Goal: Task Accomplishment & Management: Manage account settings

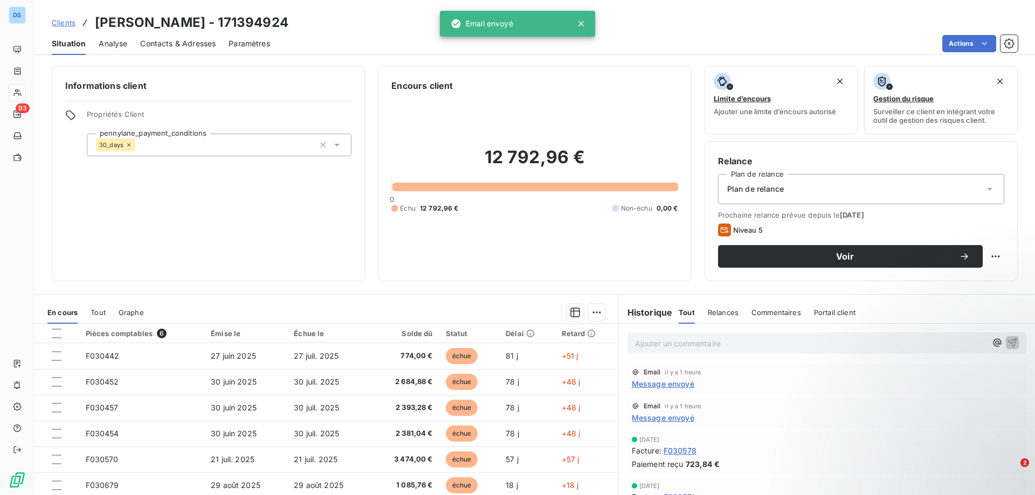
scroll to position [68, 0]
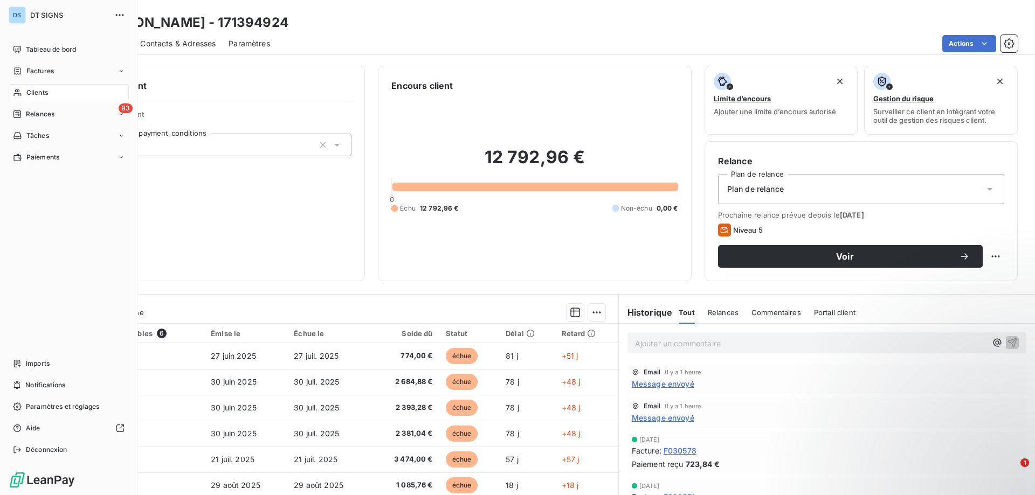
click at [27, 115] on span "Relances" at bounding box center [40, 114] width 29 height 10
click at [37, 115] on span "Relances" at bounding box center [40, 114] width 29 height 10
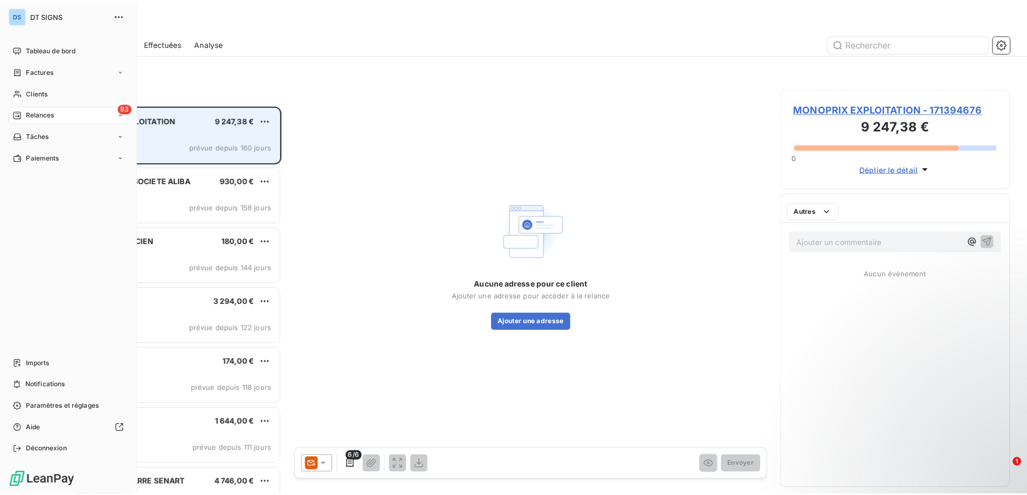
scroll to position [382, 224]
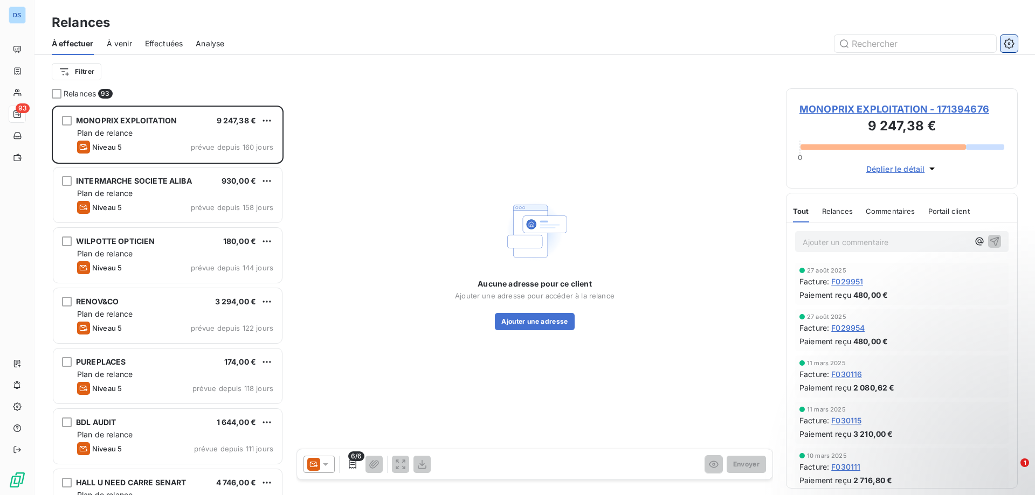
click at [1007, 46] on icon "button" at bounding box center [1008, 43] width 10 height 10
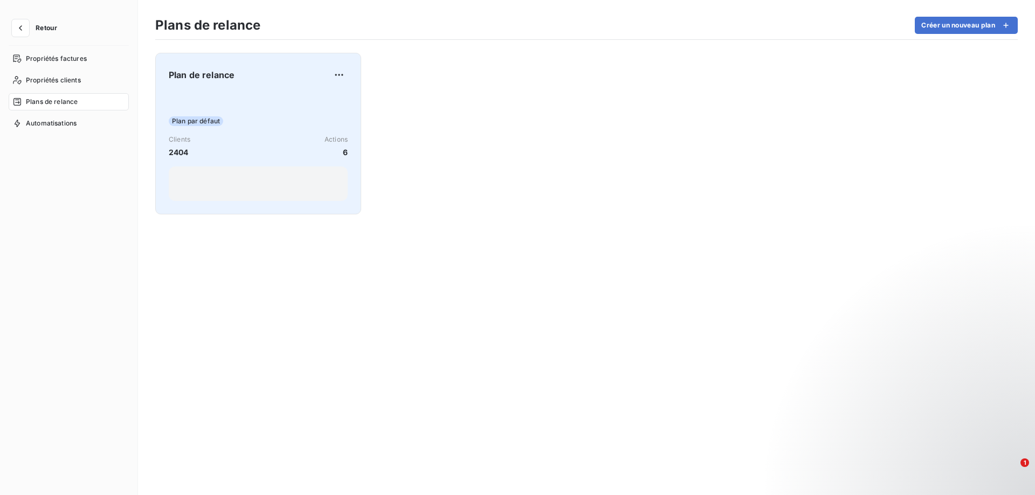
click at [202, 122] on span "Plan par défaut" at bounding box center [196, 121] width 54 height 10
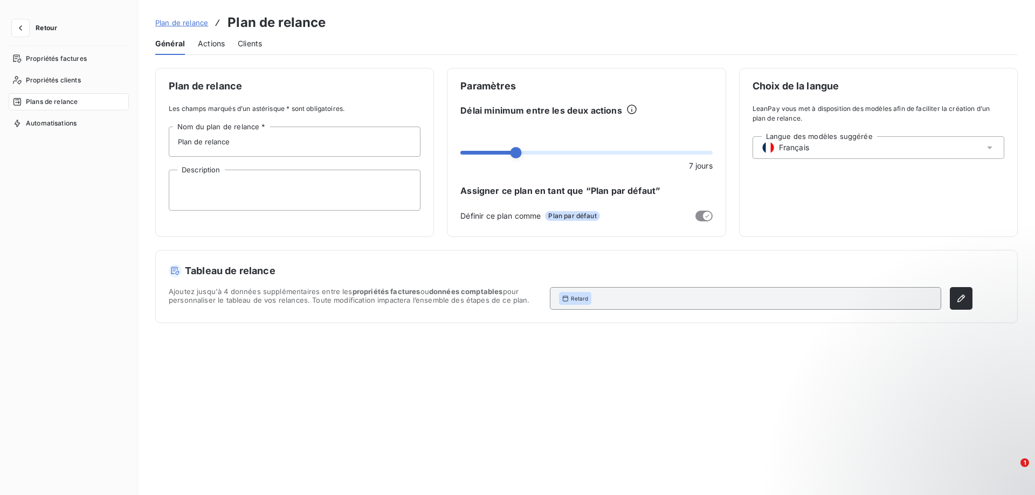
click at [212, 45] on span "Actions" at bounding box center [211, 43] width 27 height 11
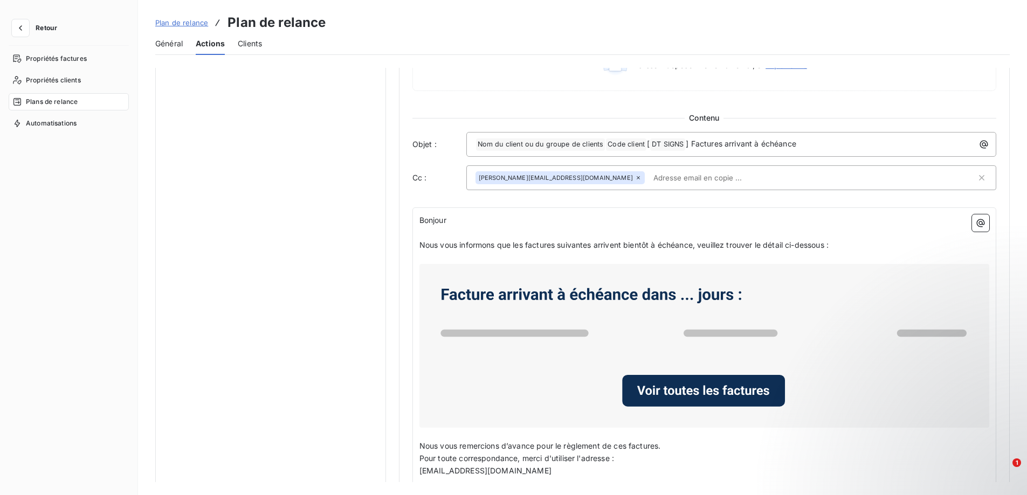
scroll to position [534, 0]
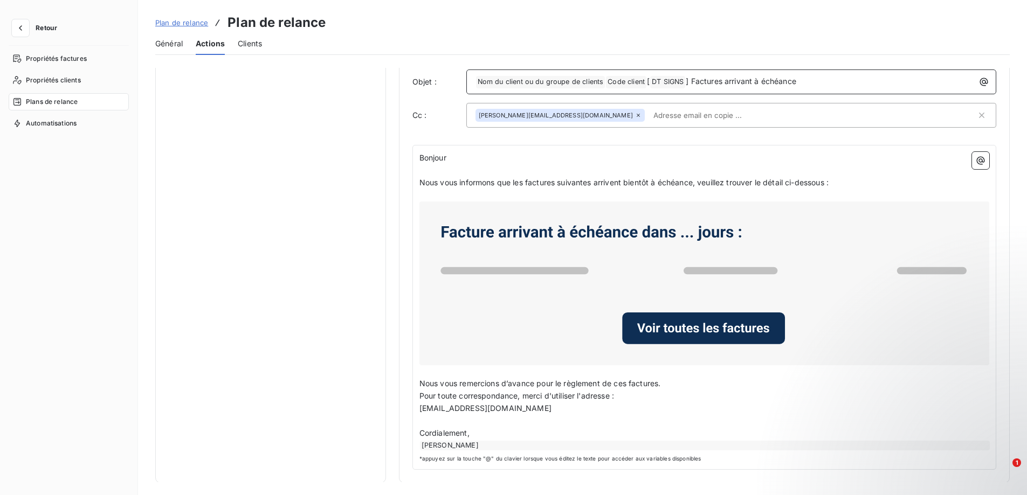
click at [944, 83] on p "﻿ Nom du client ou du groupe de clients ﻿ ﻿ Code client ﻿ [ DT SIGNS ﻿ ] Factur…" at bounding box center [733, 81] width 517 height 13
click at [978, 80] on icon "button" at bounding box center [983, 82] width 11 height 11
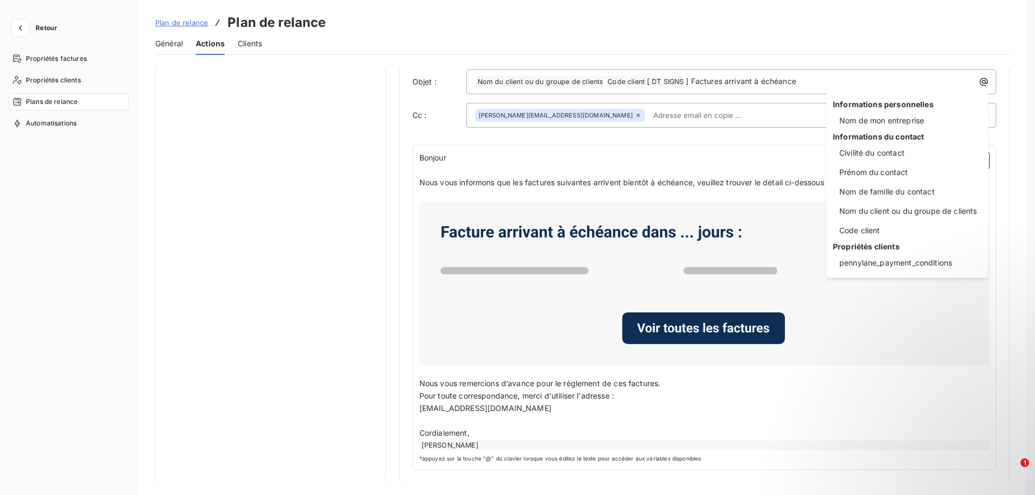
click at [719, 83] on html "Retour Propriétés factures Propriétés clients Plans de relance Automatisations …" at bounding box center [517, 247] width 1035 height 495
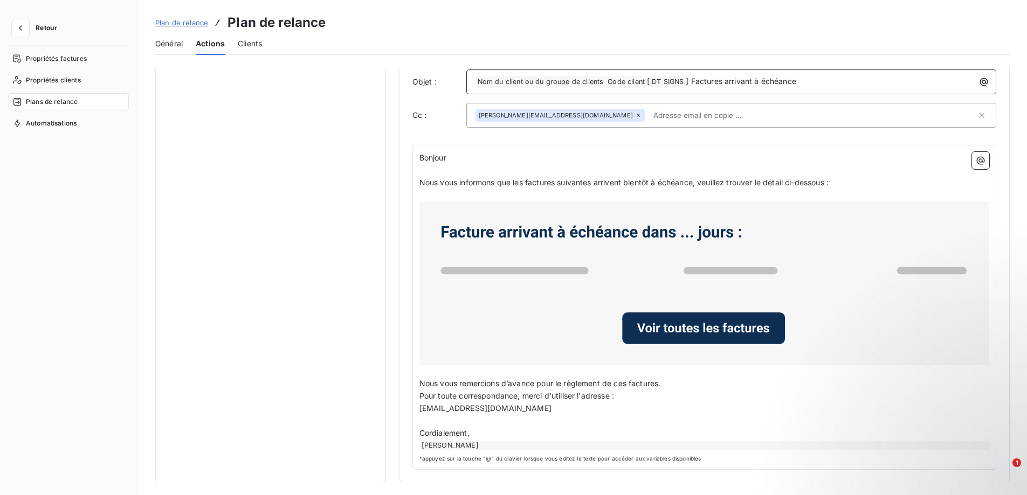
click at [623, 81] on span "Code client ﻿" at bounding box center [626, 82] width 40 height 12
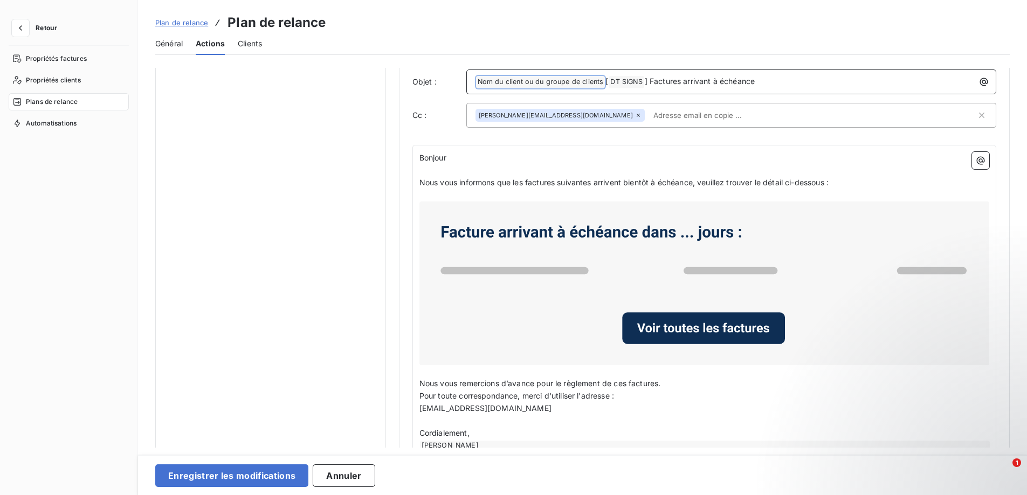
click at [605, 82] on span "[" at bounding box center [606, 81] width 3 height 9
click at [615, 78] on span "DT SIGNS ﻿" at bounding box center [625, 82] width 35 height 12
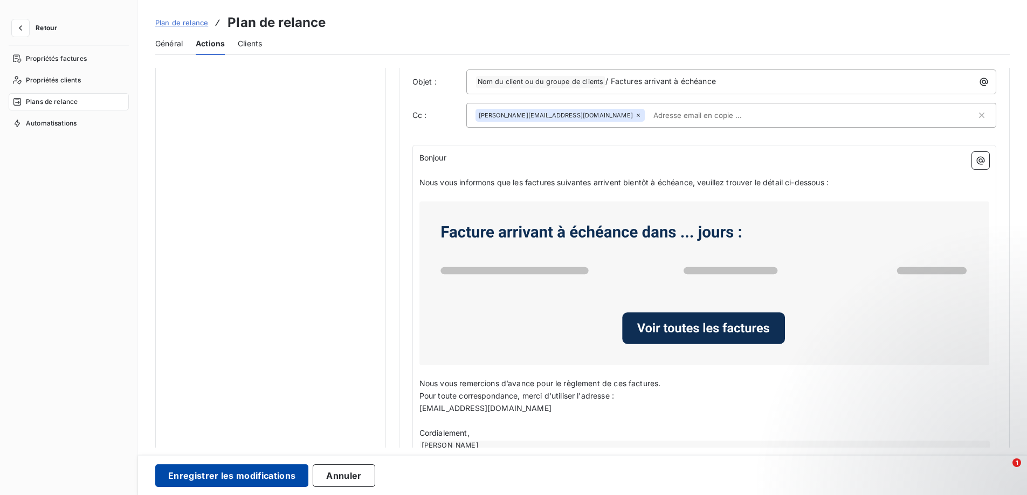
click at [227, 479] on button "Enregistrer les modifications" at bounding box center [231, 476] width 153 height 23
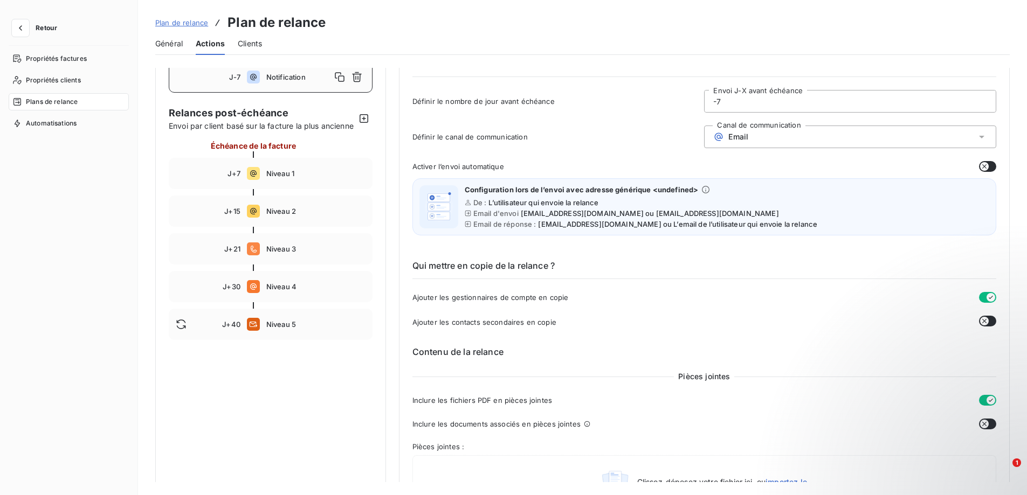
scroll to position [54, 0]
click at [274, 178] on span "Niveau 1" at bounding box center [315, 174] width 99 height 9
type input "7"
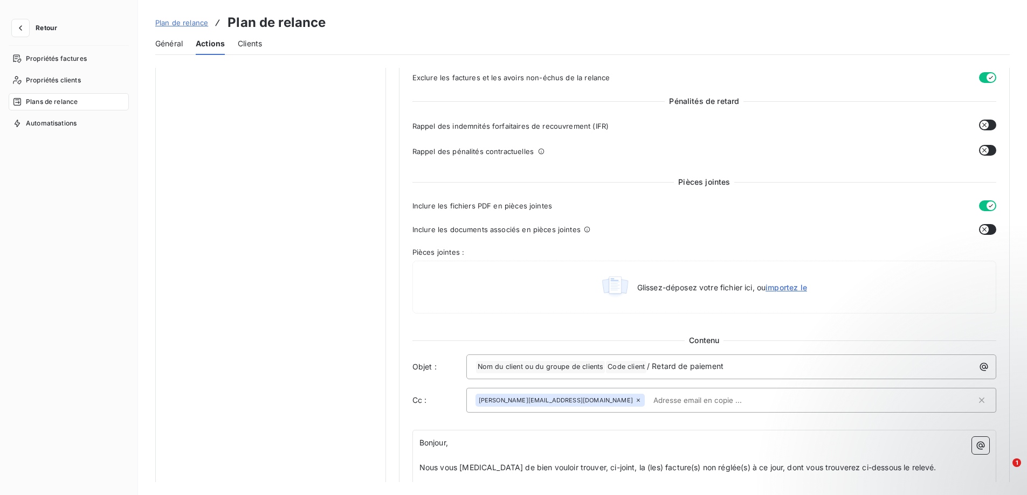
scroll to position [431, 0]
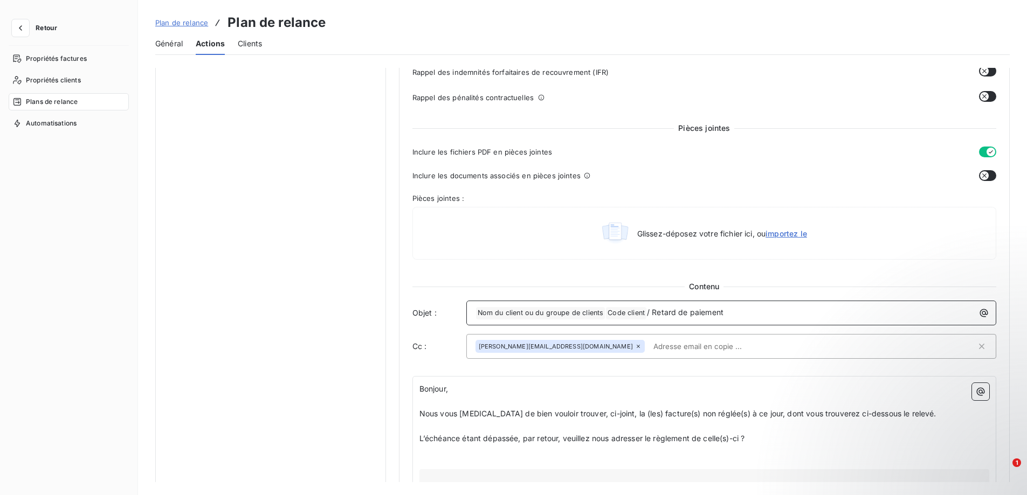
click at [587, 314] on span "Nom du client ou du groupe de clients ﻿" at bounding box center [540, 313] width 129 height 12
click at [613, 312] on span "Code client ﻿" at bounding box center [626, 313] width 40 height 12
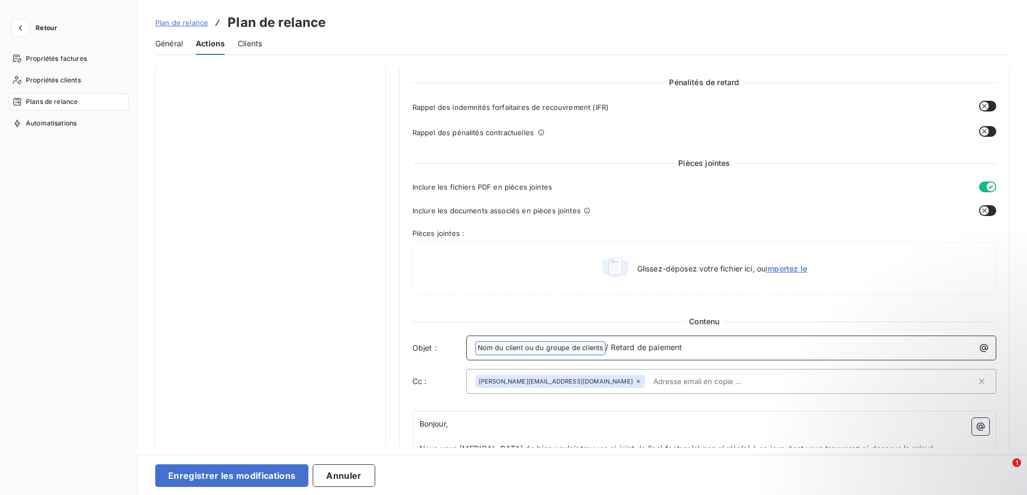
scroll to position [377, 0]
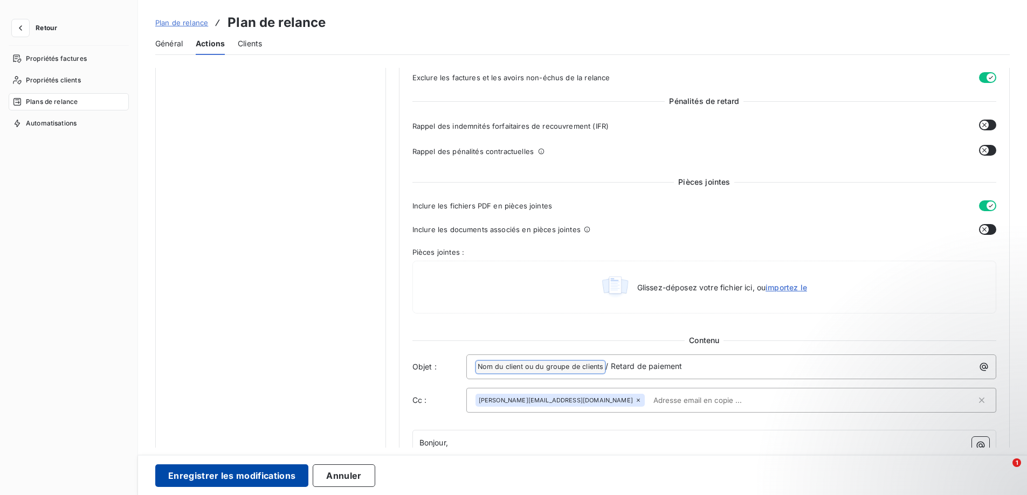
click at [226, 474] on button "Enregistrer les modifications" at bounding box center [231, 476] width 153 height 23
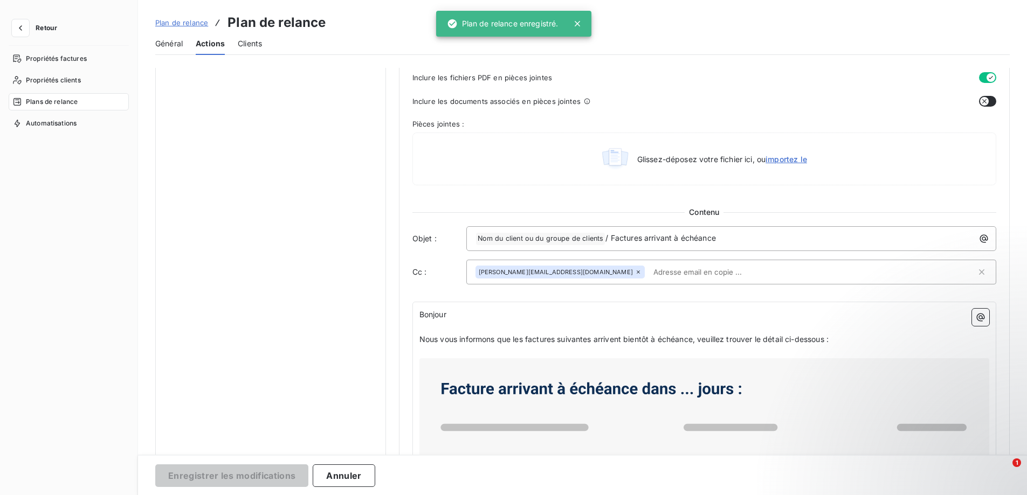
scroll to position [0, 0]
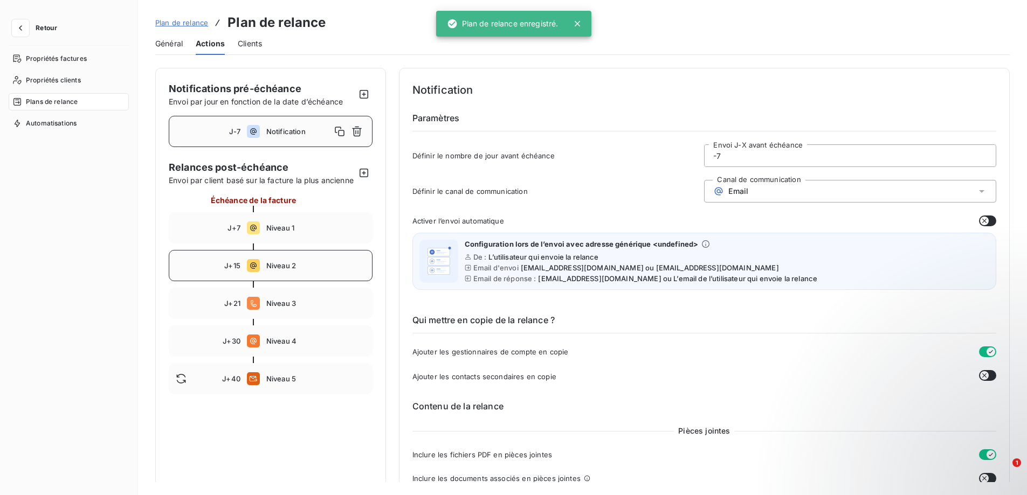
click at [252, 272] on icon at bounding box center [253, 265] width 13 height 13
type input "15"
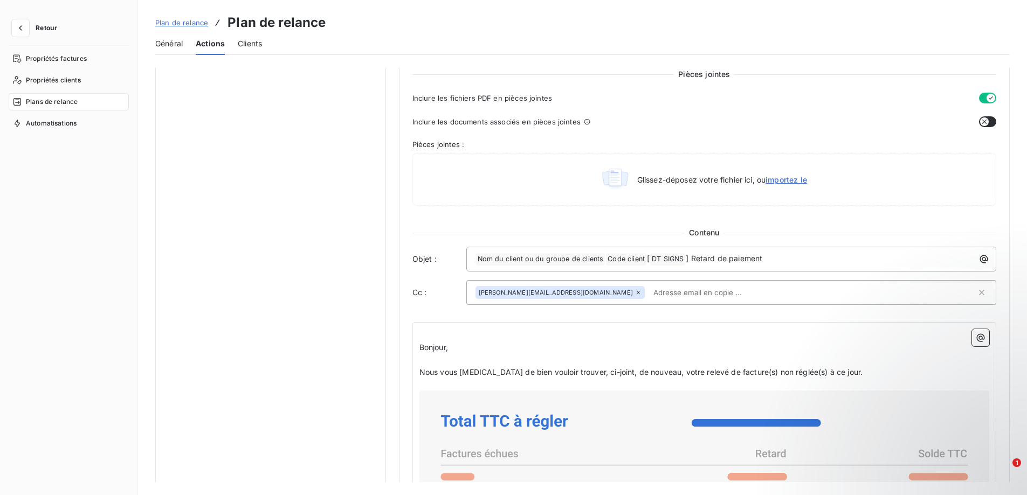
scroll to position [539, 0]
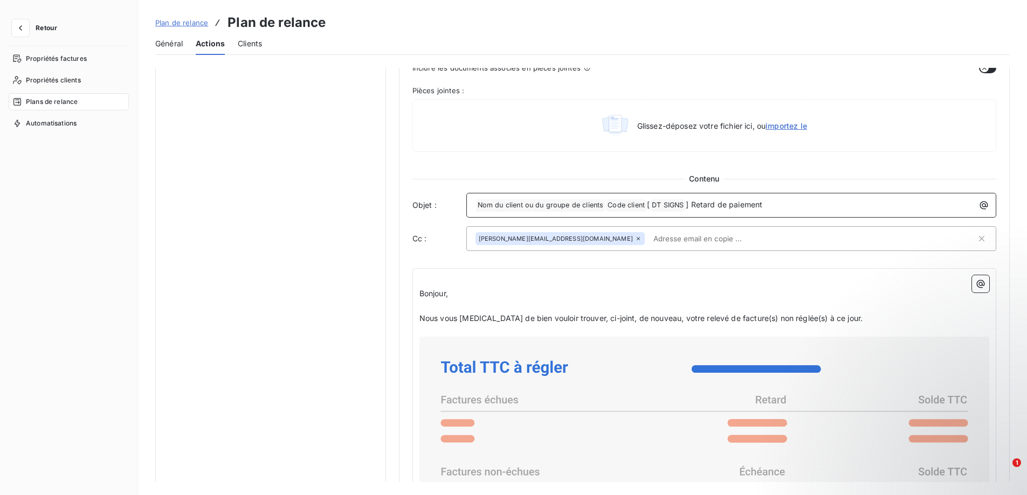
click at [555, 206] on span "Nom du client ou du groupe de clients ﻿" at bounding box center [540, 205] width 129 height 12
click at [625, 206] on span "Code client ﻿" at bounding box center [626, 205] width 40 height 12
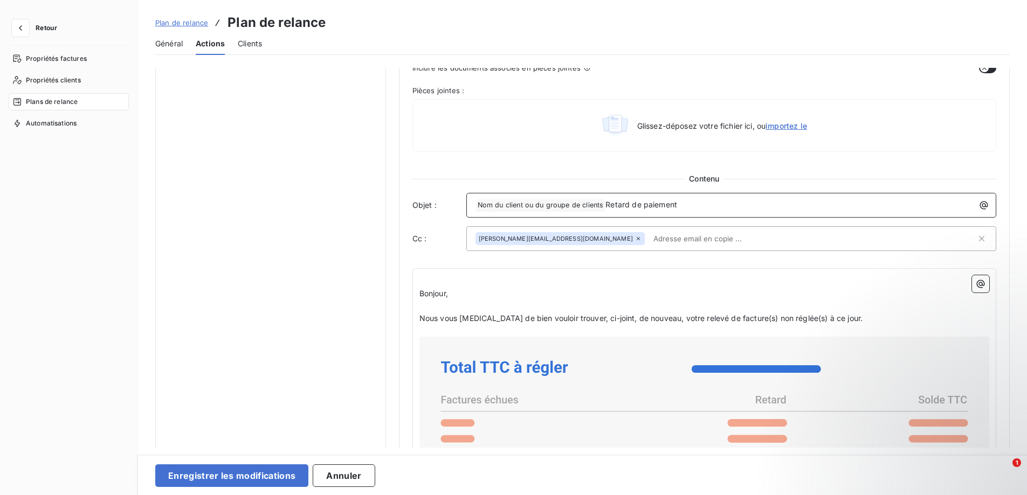
click at [605, 203] on span "Retard de paiement" at bounding box center [641, 204] width 72 height 9
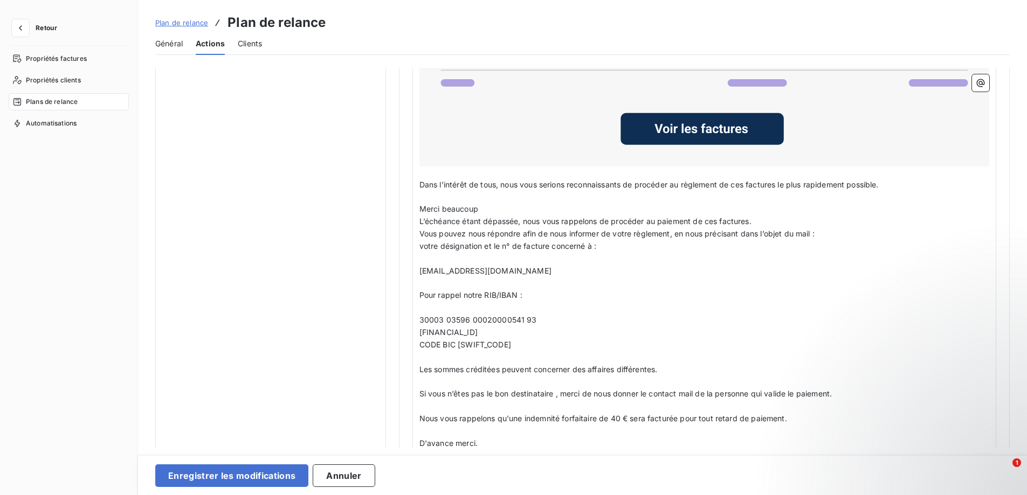
scroll to position [991, 0]
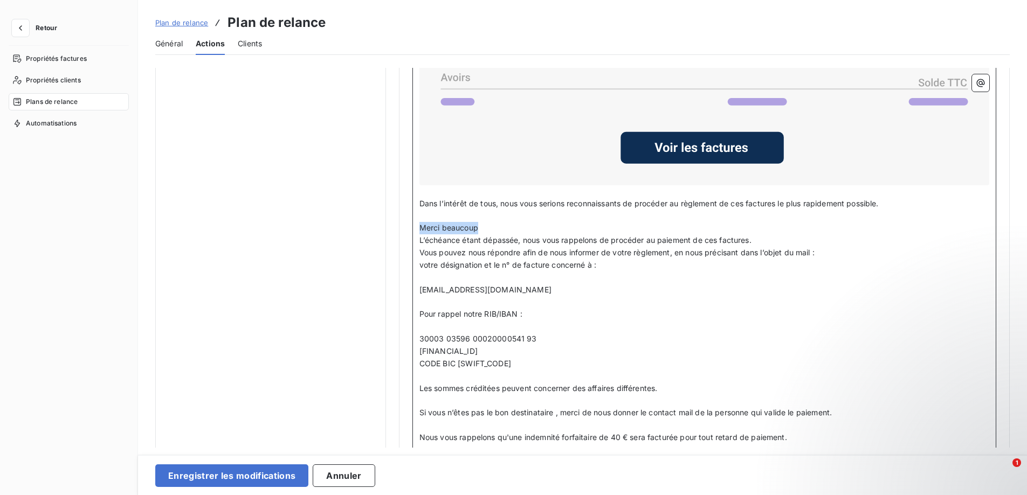
drag, startPoint x: 483, startPoint y: 226, endPoint x: 416, endPoint y: 224, distance: 66.9
click at [416, 224] on div "﻿ Bonjour, ﻿ Nous vous [MEDICAL_DATA] de bien vouloir trouver, ci-joint, de nou…" at bounding box center [704, 207] width 584 height 781
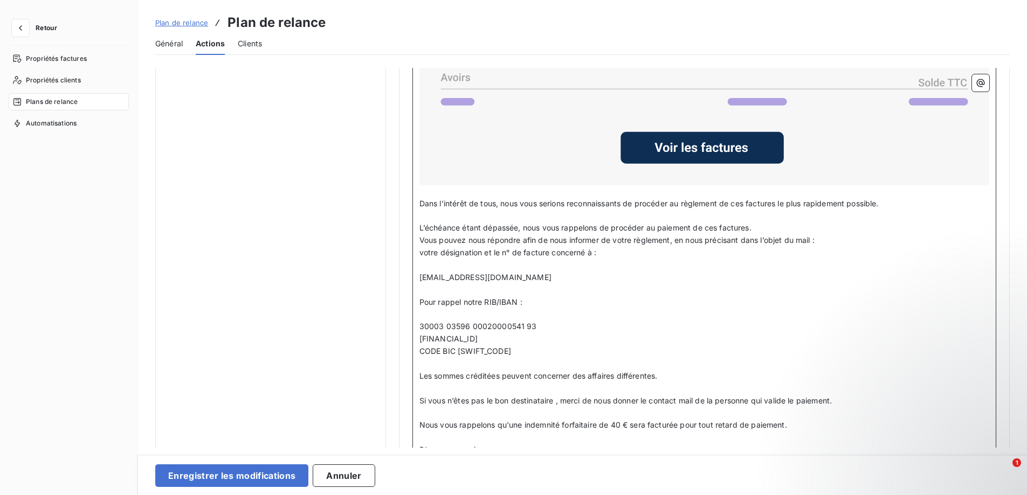
click at [419, 225] on span "L’échéance étant dépassée, nous vous rappelons de procéder au paiement de ces f…" at bounding box center [585, 227] width 332 height 9
drag, startPoint x: 596, startPoint y: 226, endPoint x: 626, endPoint y: 227, distance: 30.2
click at [626, 227] on span "En effet , l'échéance étant dépassée, nous vous rappelons de procéder au paieme…" at bounding box center [601, 227] width 365 height 9
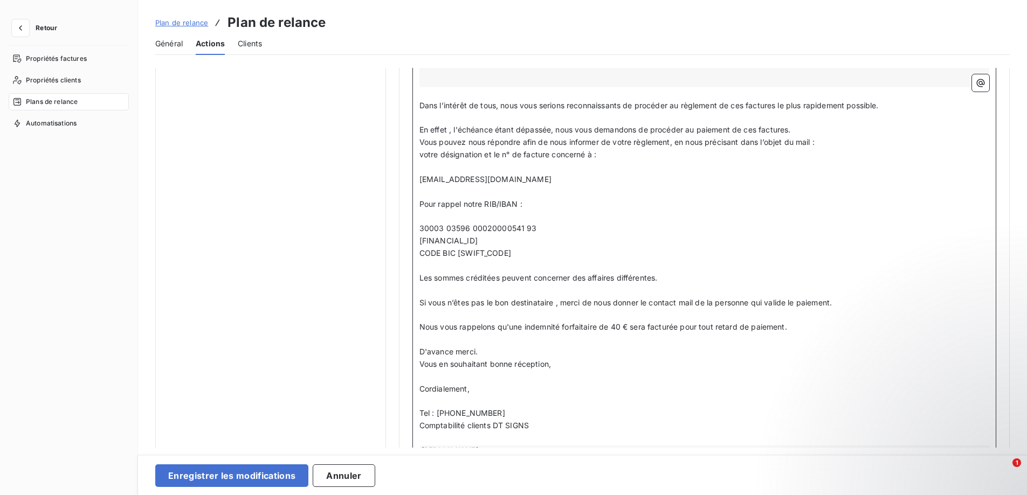
scroll to position [1098, 0]
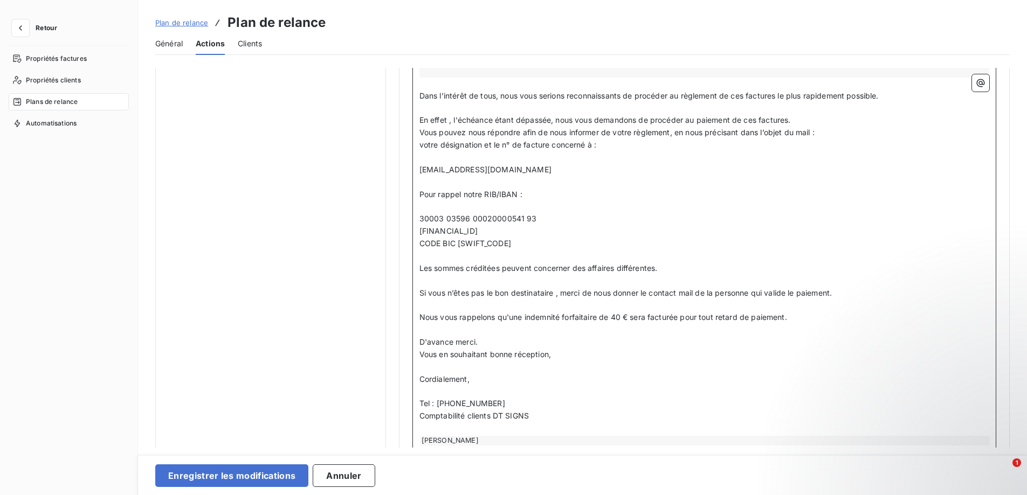
click at [556, 293] on span "Si vous n’êtes pas le bon destinataire , merci de nous donner le contact mail d…" at bounding box center [625, 292] width 412 height 9
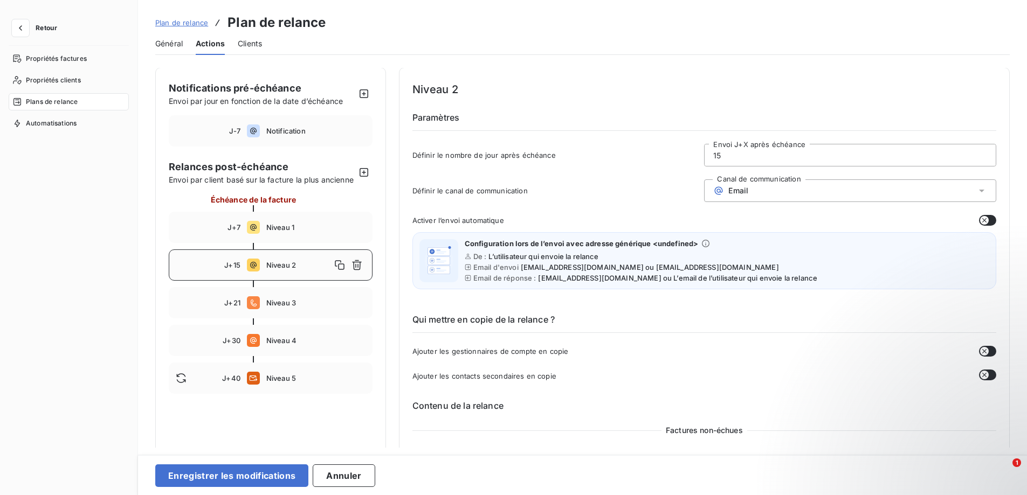
scroll to position [0, 0]
click at [233, 474] on button "Enregistrer les modifications" at bounding box center [231, 476] width 153 height 23
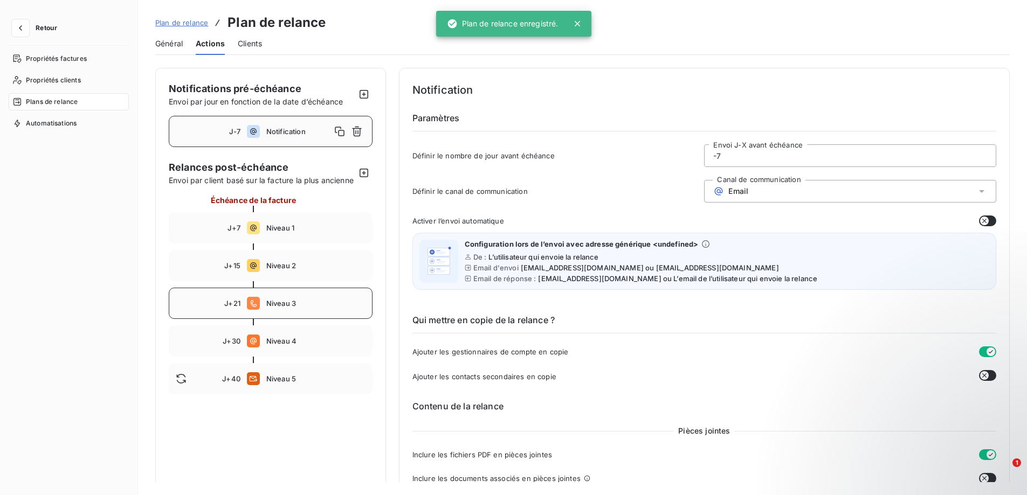
click at [265, 314] on div "J+21 Niveau 3" at bounding box center [271, 303] width 204 height 31
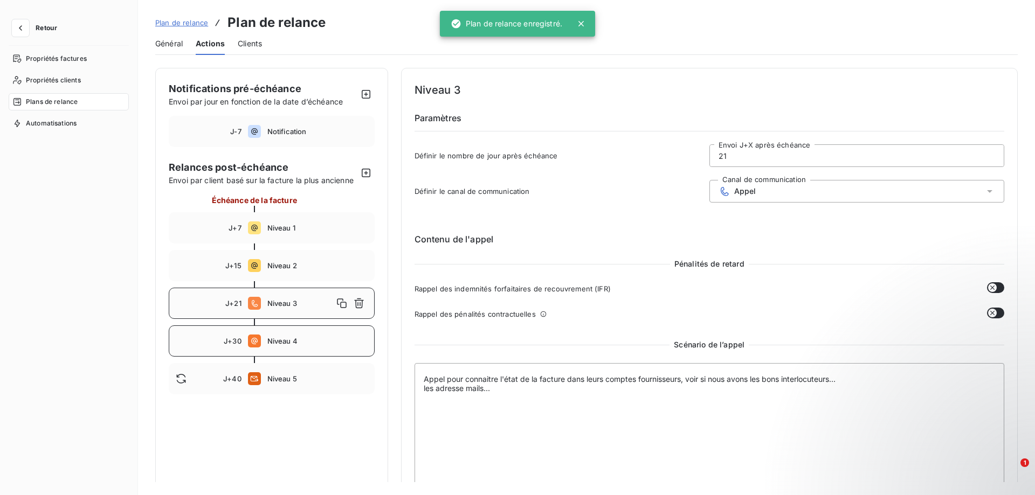
click at [267, 339] on span "Niveau 4" at bounding box center [317, 341] width 100 height 9
type input "30"
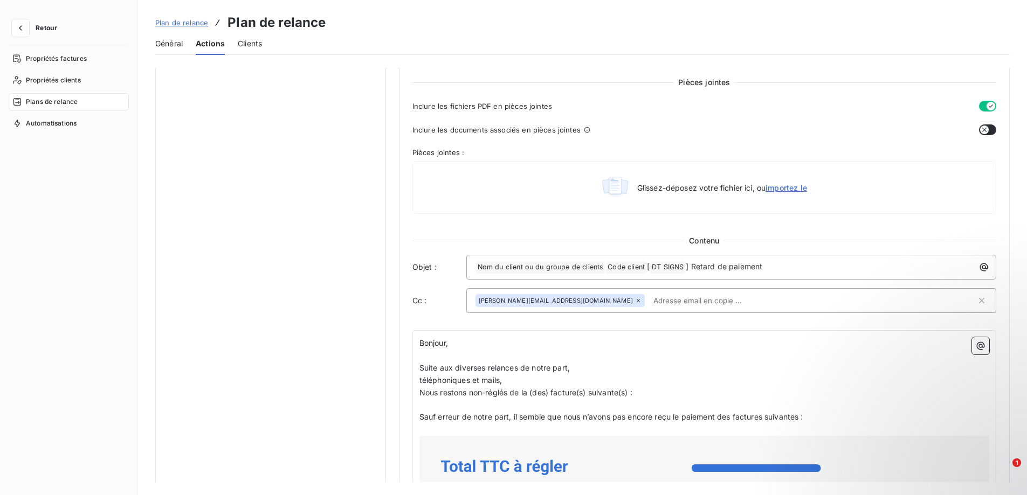
scroll to position [539, 0]
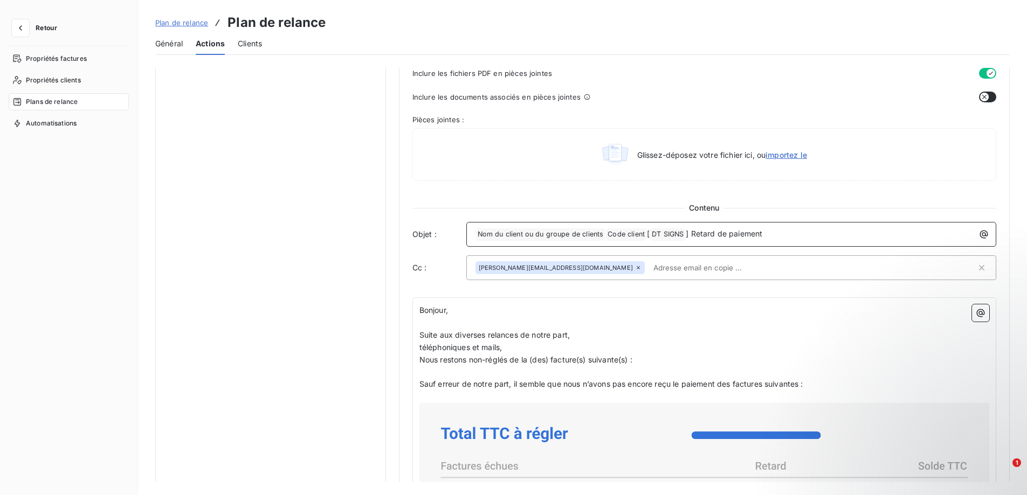
click at [620, 232] on span "Code client ﻿" at bounding box center [626, 235] width 40 height 12
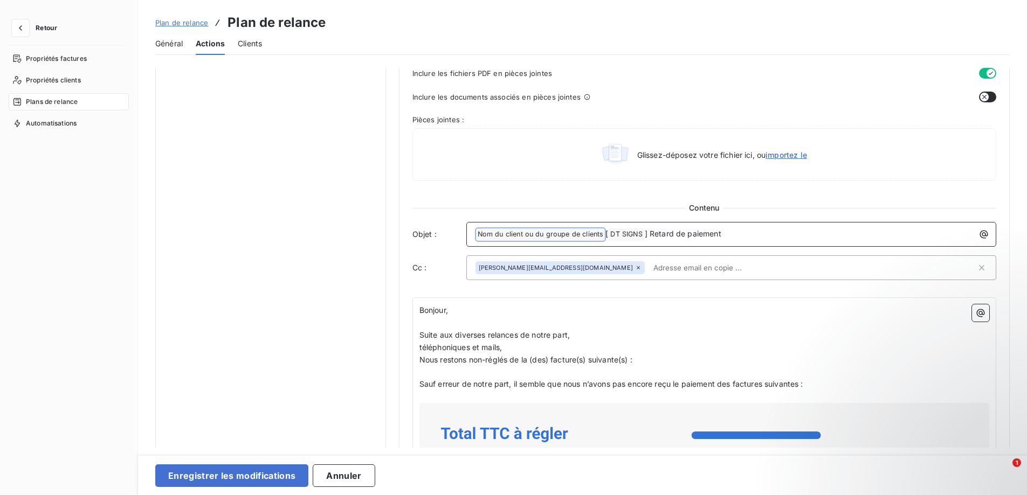
click at [608, 233] on span "DT SIGNS ﻿" at bounding box center [625, 235] width 35 height 12
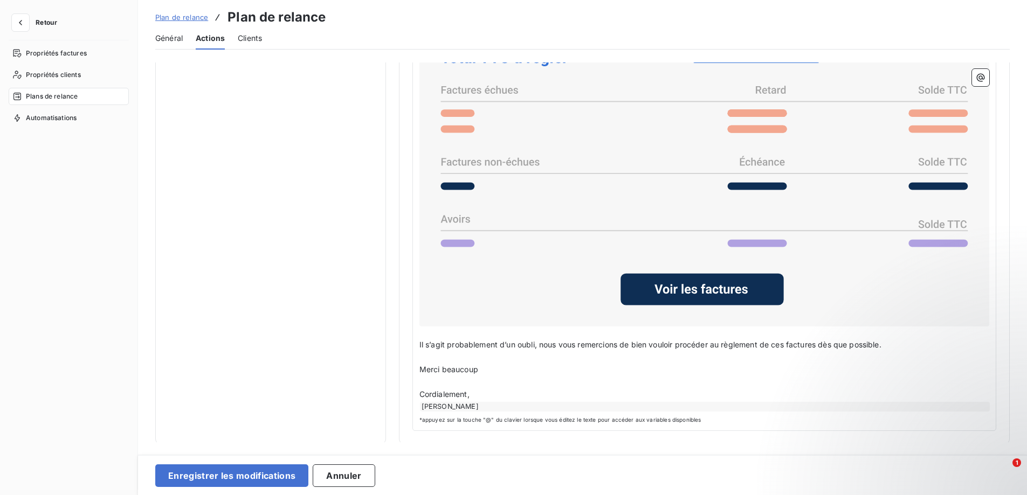
scroll to position [0, 0]
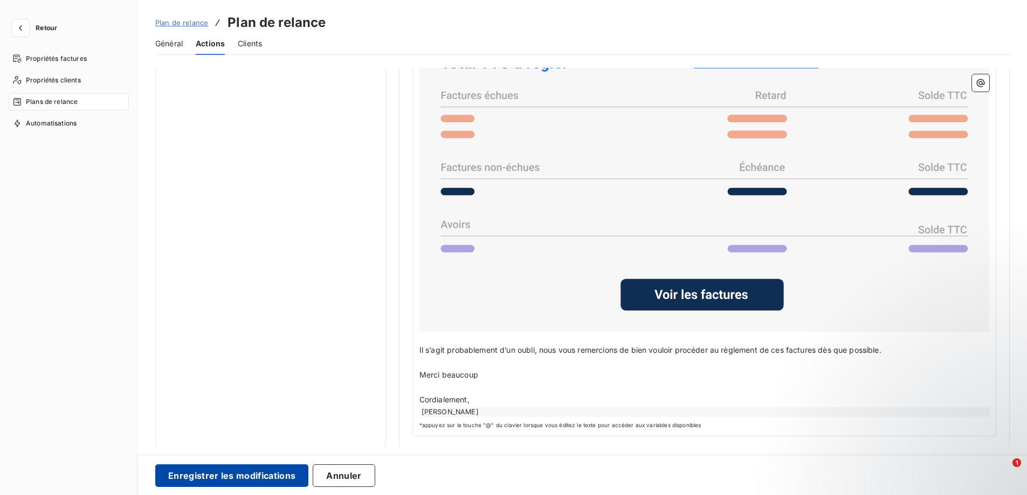
click at [207, 475] on button "Enregistrer les modifications" at bounding box center [231, 476] width 153 height 23
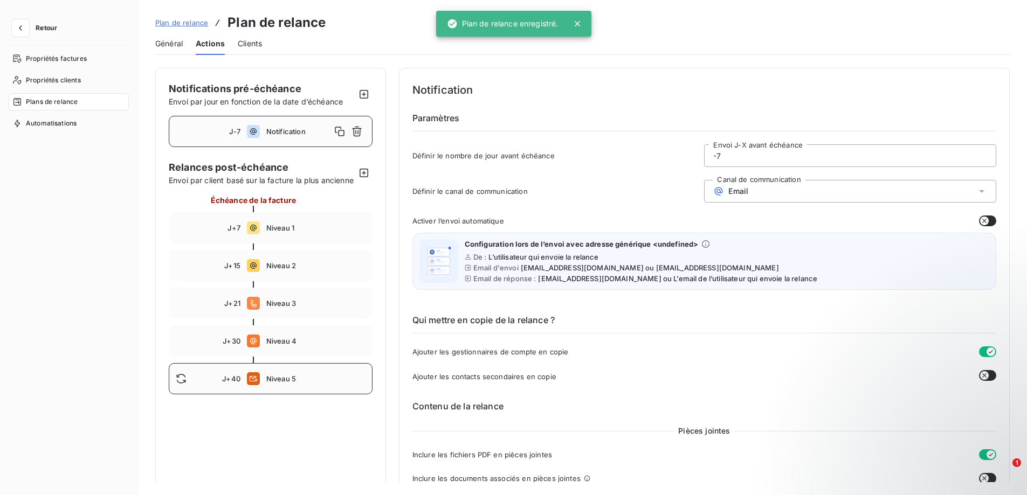
click at [274, 383] on span "Niveau 5" at bounding box center [315, 379] width 99 height 9
type input "40"
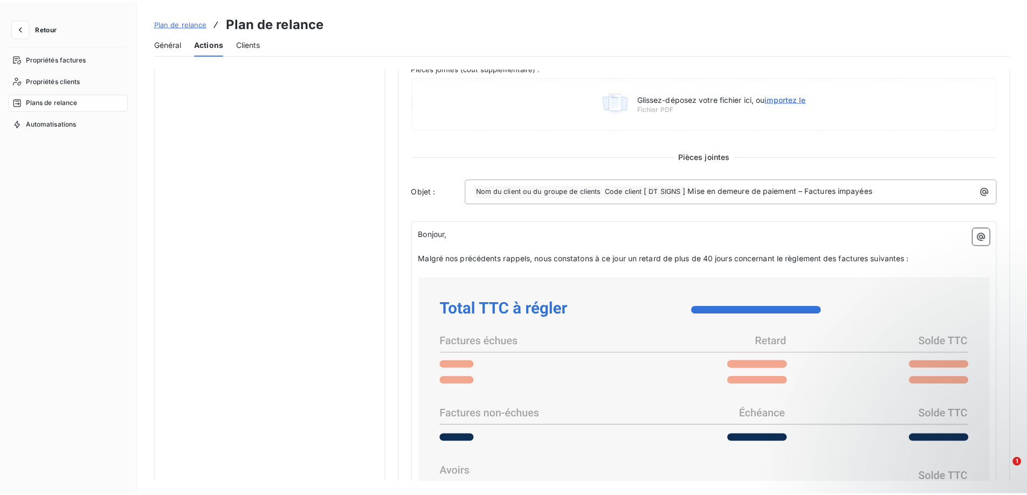
scroll to position [373, 0]
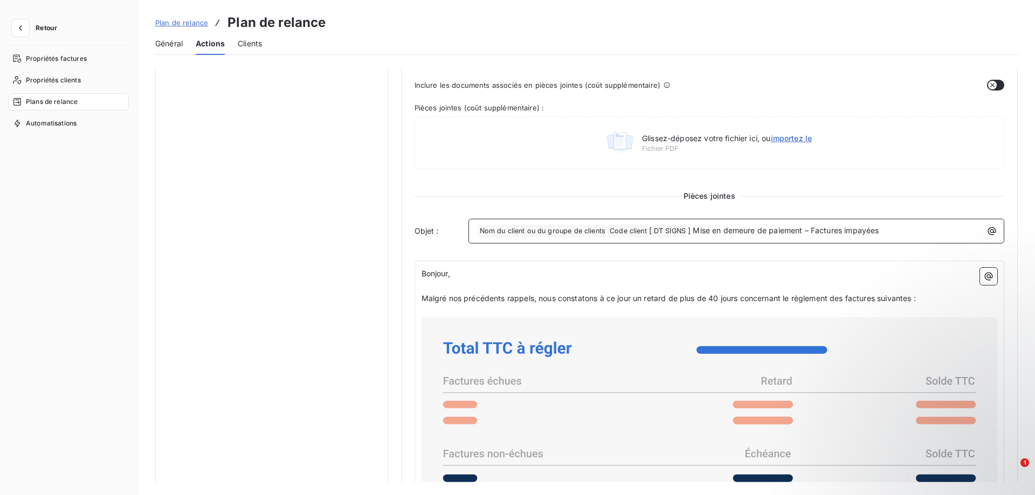
click at [614, 232] on span "Code client ﻿" at bounding box center [628, 231] width 40 height 12
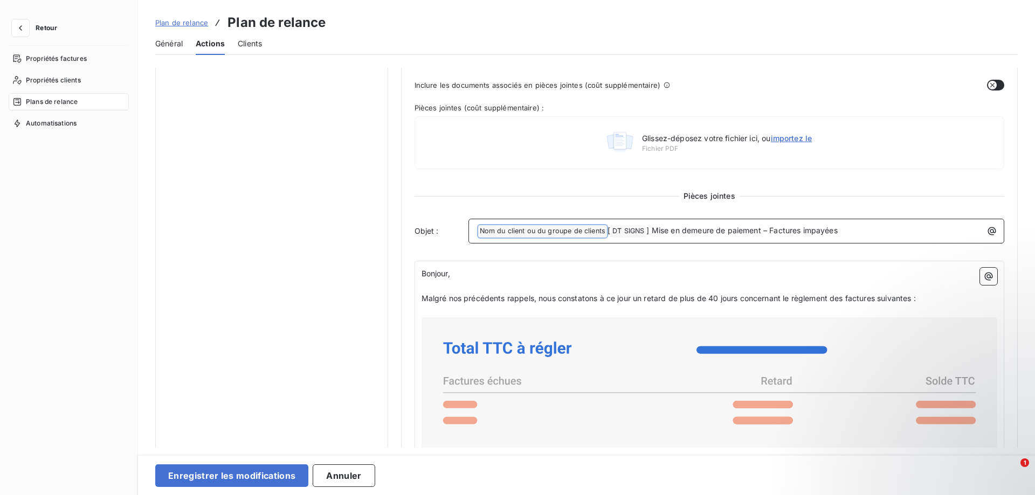
click at [633, 229] on span "DT SIGNS ﻿" at bounding box center [628, 231] width 35 height 12
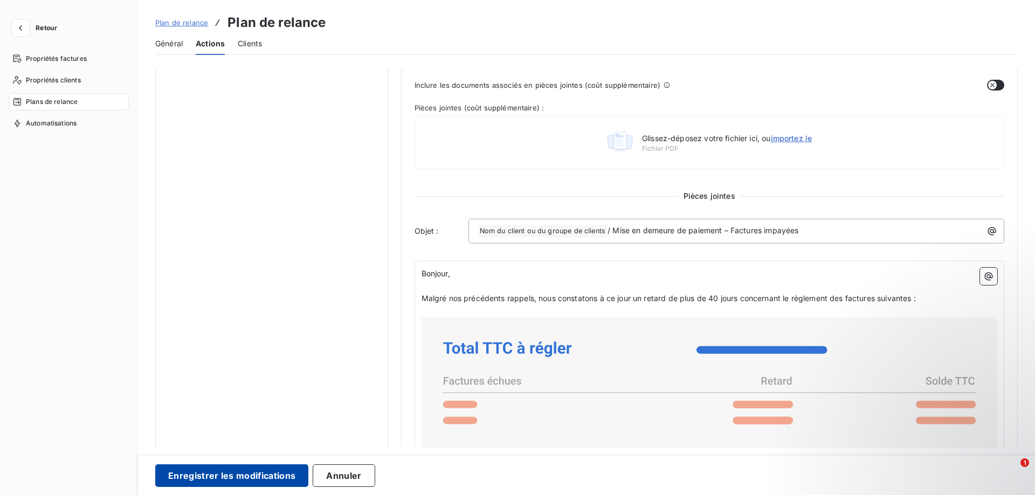
click at [207, 481] on button "Enregistrer les modifications" at bounding box center [231, 476] width 153 height 23
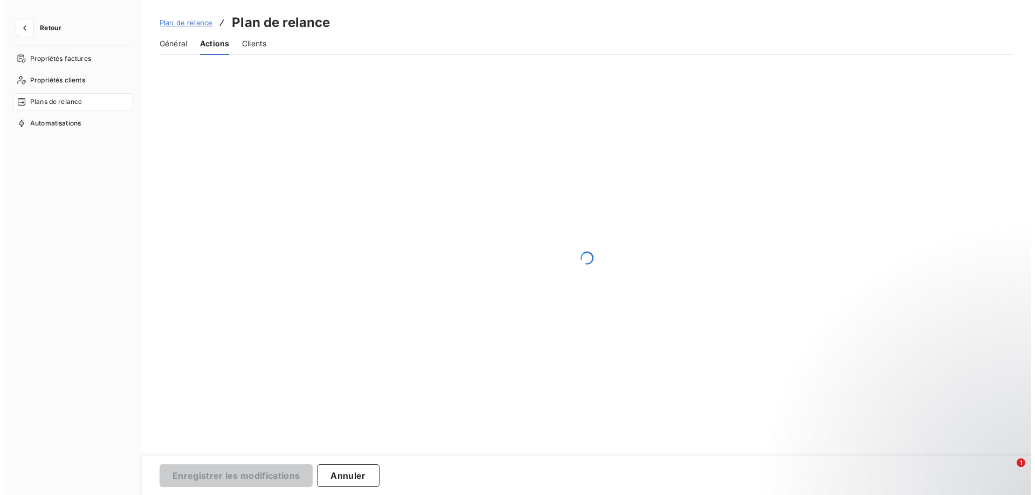
scroll to position [0, 0]
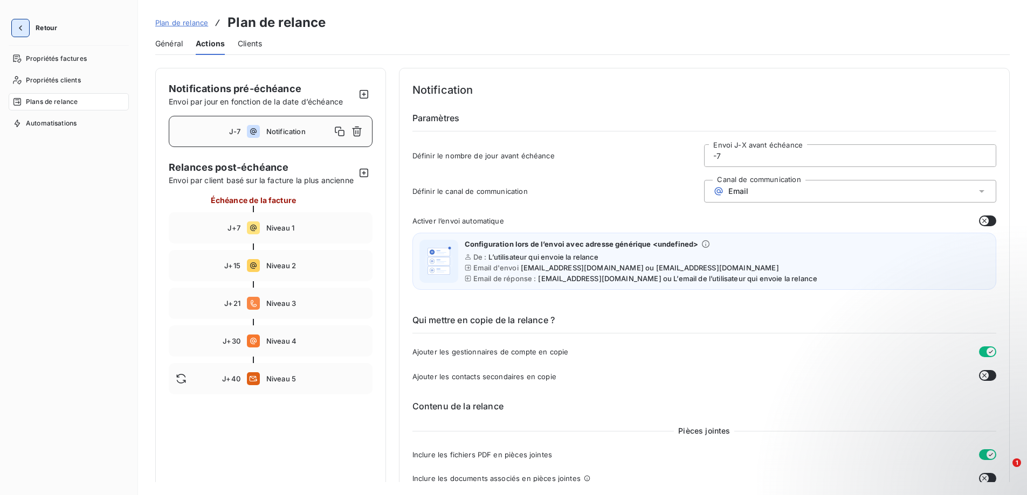
click at [21, 26] on icon "button" at bounding box center [20, 28] width 11 height 11
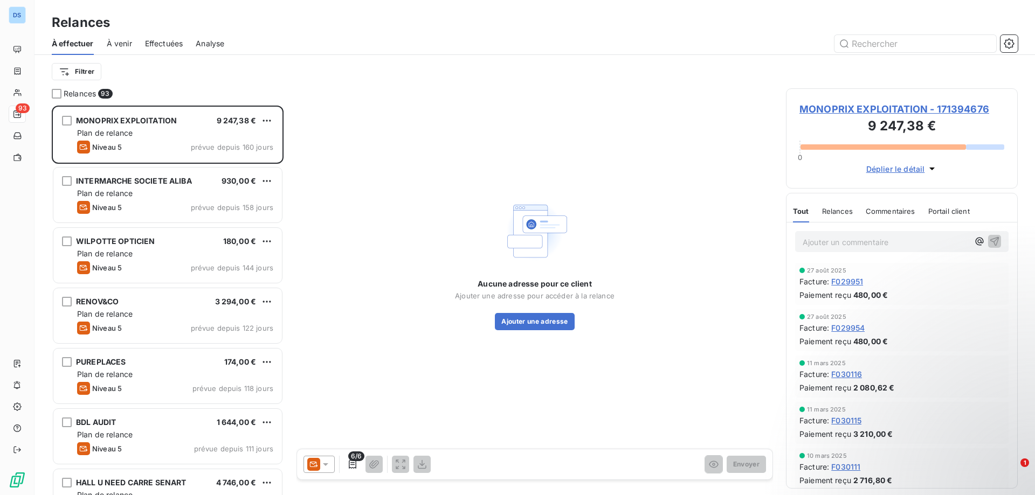
scroll to position [382, 224]
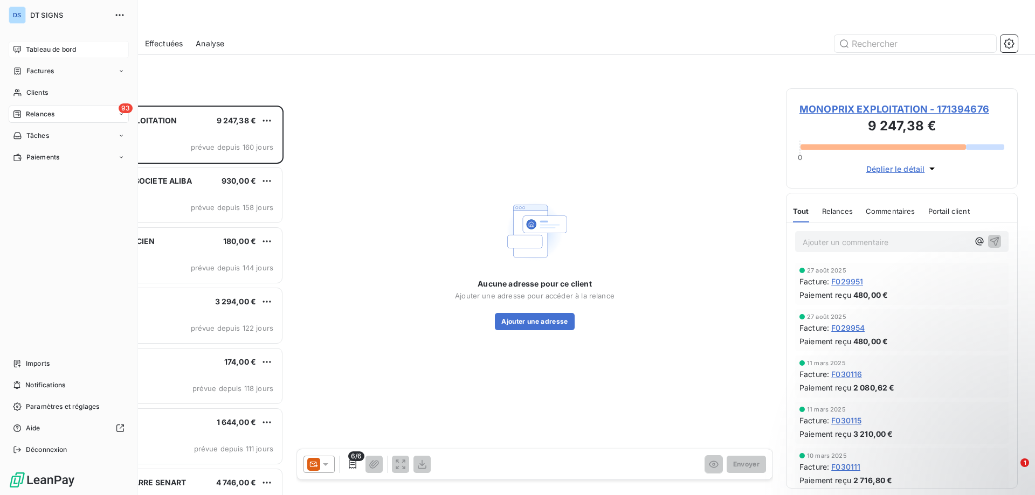
click at [73, 47] on span "Tableau de bord" at bounding box center [51, 50] width 50 height 10
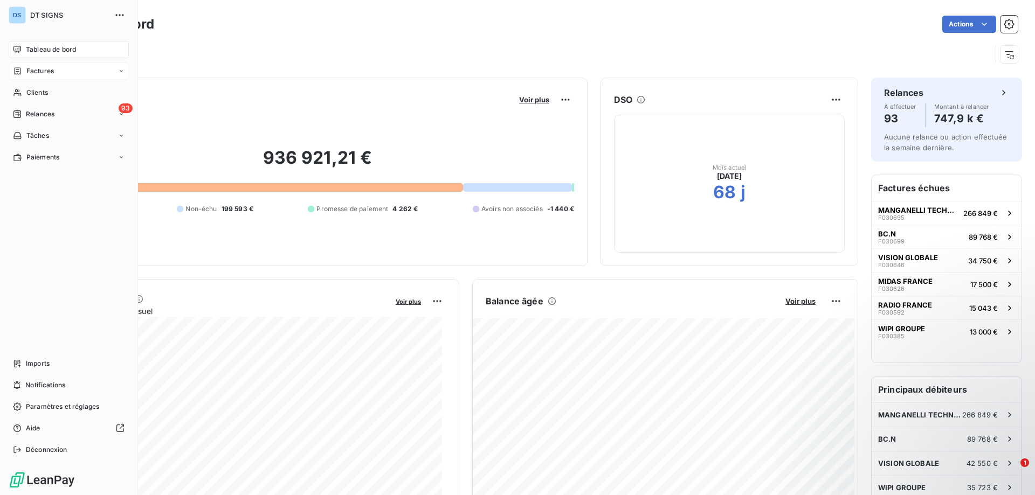
click at [51, 74] on span "Factures" at bounding box center [39, 71] width 27 height 10
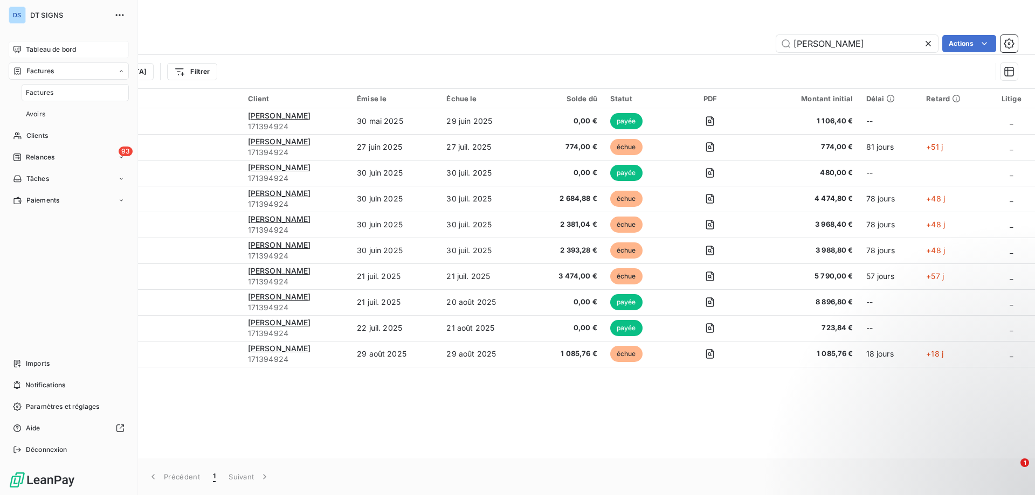
click at [68, 51] on span "Tableau de bord" at bounding box center [51, 50] width 50 height 10
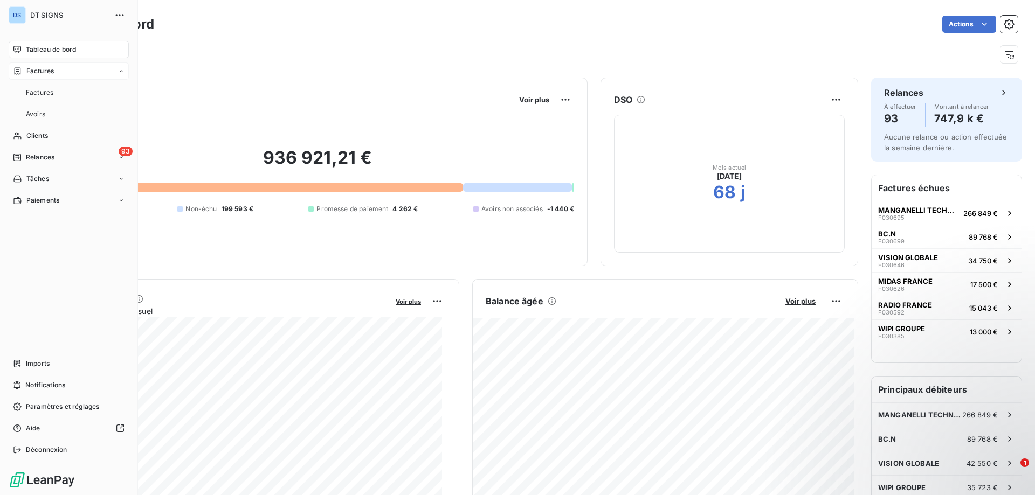
click at [58, 77] on div "Factures" at bounding box center [69, 71] width 120 height 17
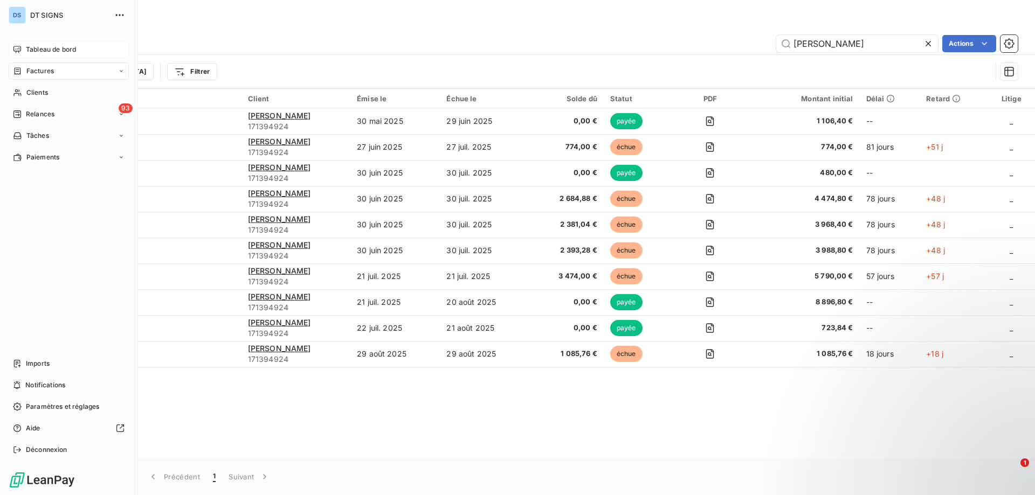
click at [63, 57] on div "Tableau de bord" at bounding box center [69, 49] width 120 height 17
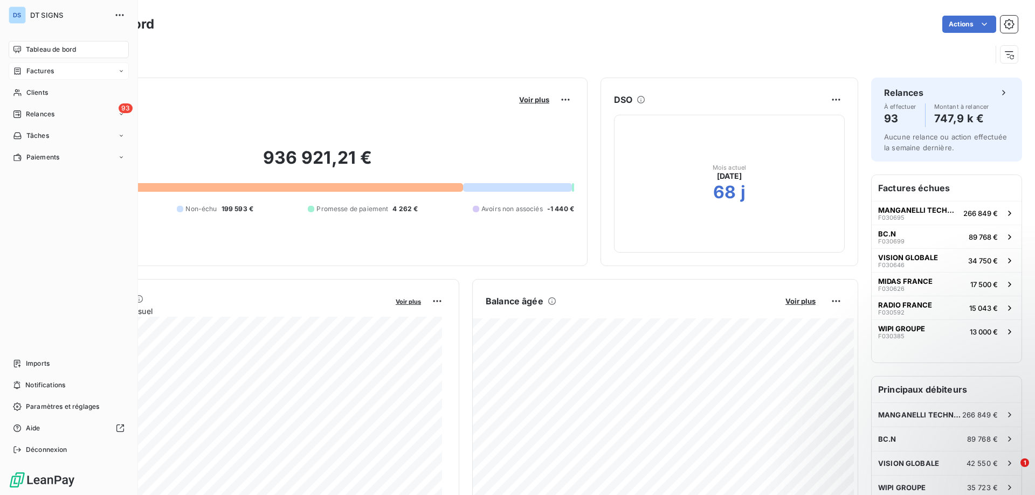
click at [67, 74] on div "Factures" at bounding box center [69, 71] width 120 height 17
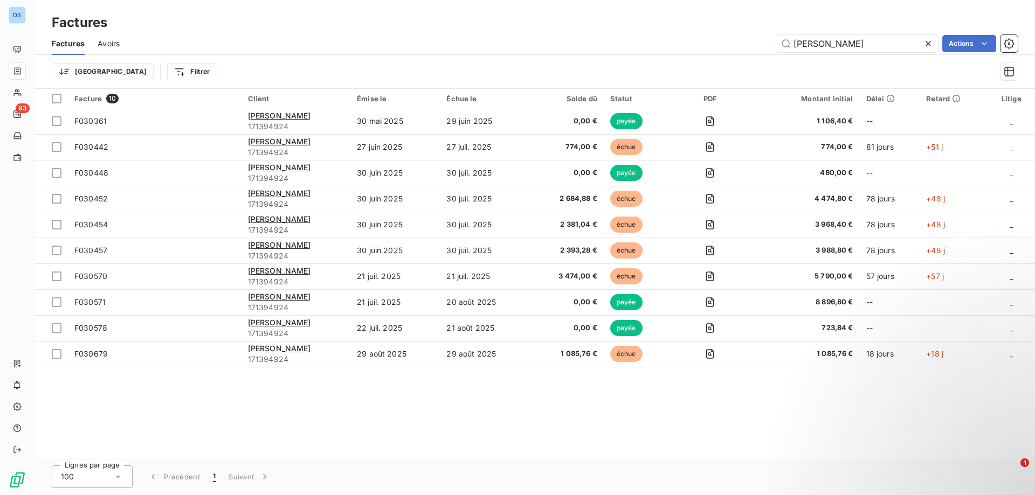
click at [926, 42] on icon at bounding box center [927, 43] width 5 height 5
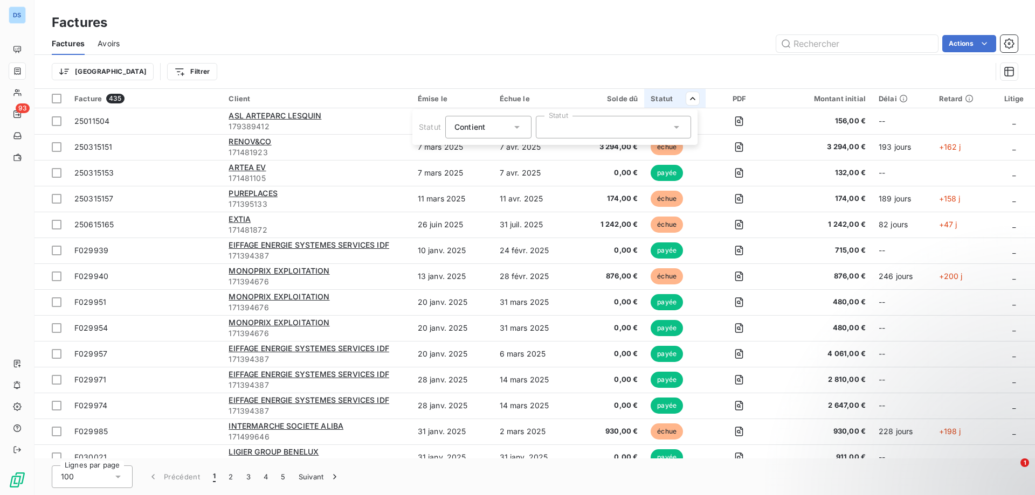
click at [603, 131] on div at bounding box center [613, 127] width 155 height 23
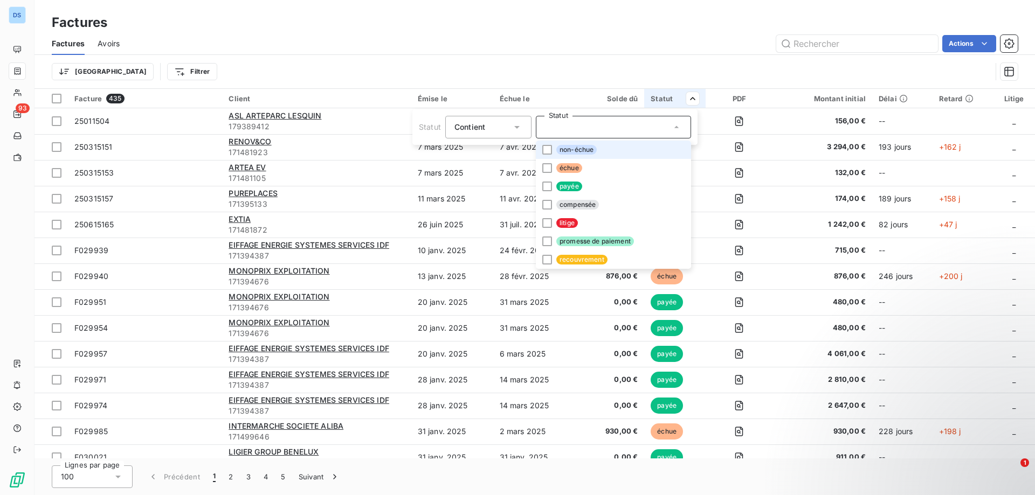
click at [559, 151] on span "non-échue" at bounding box center [576, 150] width 40 height 10
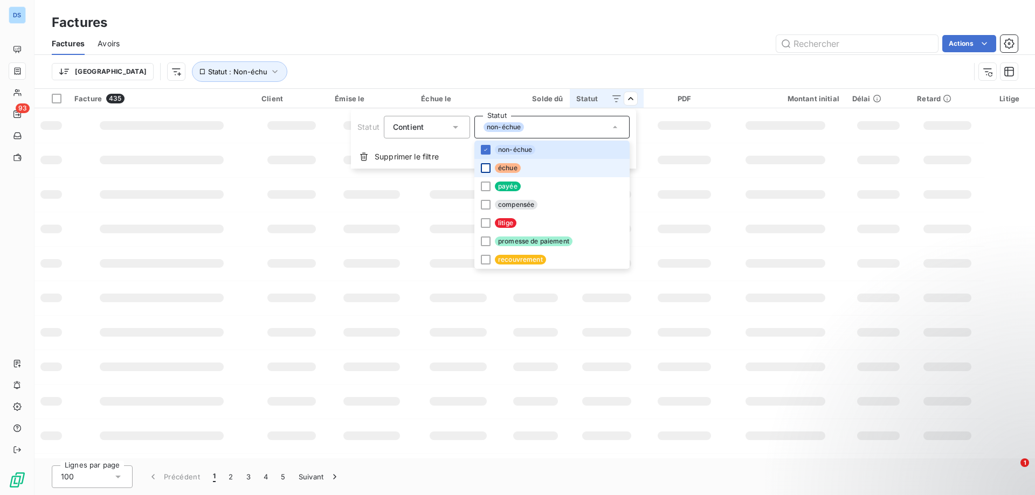
click at [484, 170] on div at bounding box center [486, 168] width 10 height 10
click at [483, 203] on div at bounding box center [486, 205] width 10 height 10
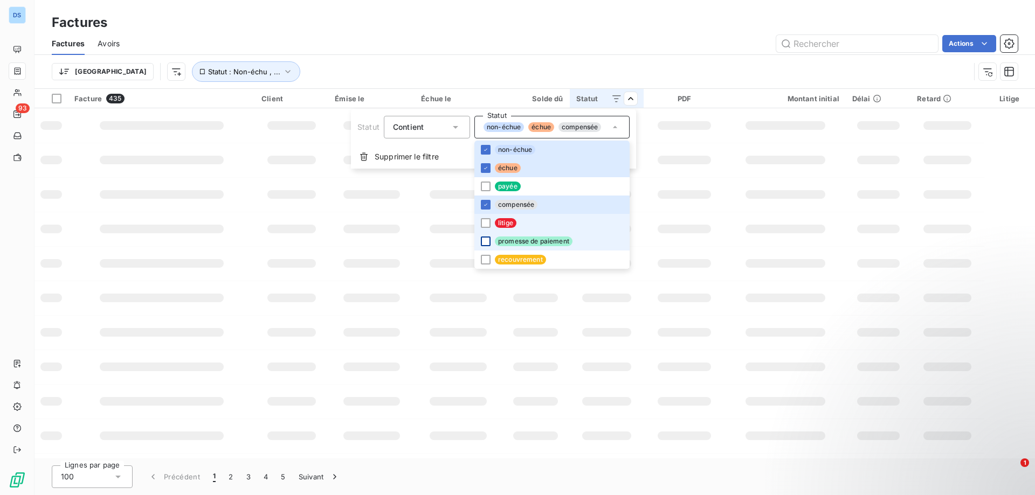
click at [485, 224] on div at bounding box center [486, 223] width 10 height 10
click at [484, 242] on div at bounding box center [486, 242] width 10 height 10
click at [484, 261] on div at bounding box center [486, 260] width 10 height 10
drag, startPoint x: 486, startPoint y: 261, endPoint x: 643, endPoint y: 227, distance: 161.0
click at [487, 262] on icon at bounding box center [485, 260] width 6 height 6
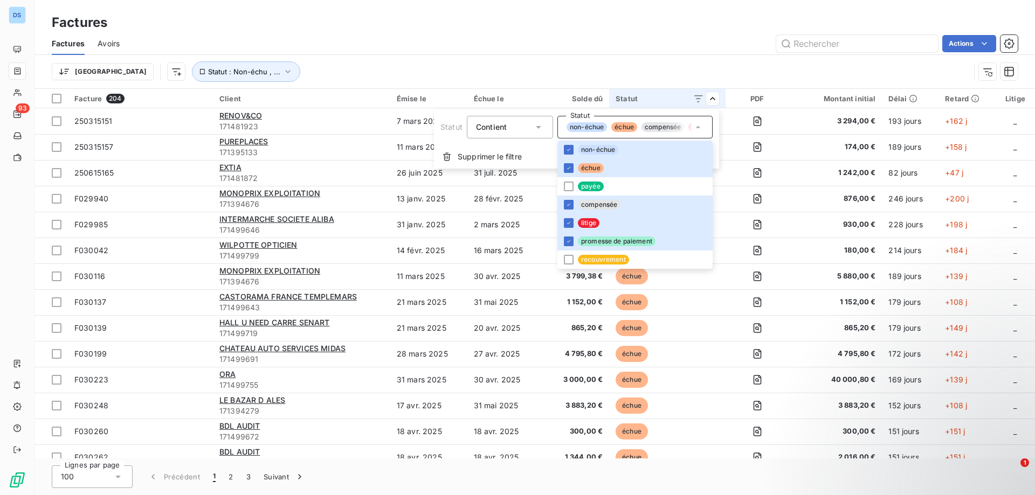
click at [716, 79] on html "DS 93 Factures Factures Avoirs Actions Trier Statut : Non-échu , ... Facture 20…" at bounding box center [517, 247] width 1035 height 495
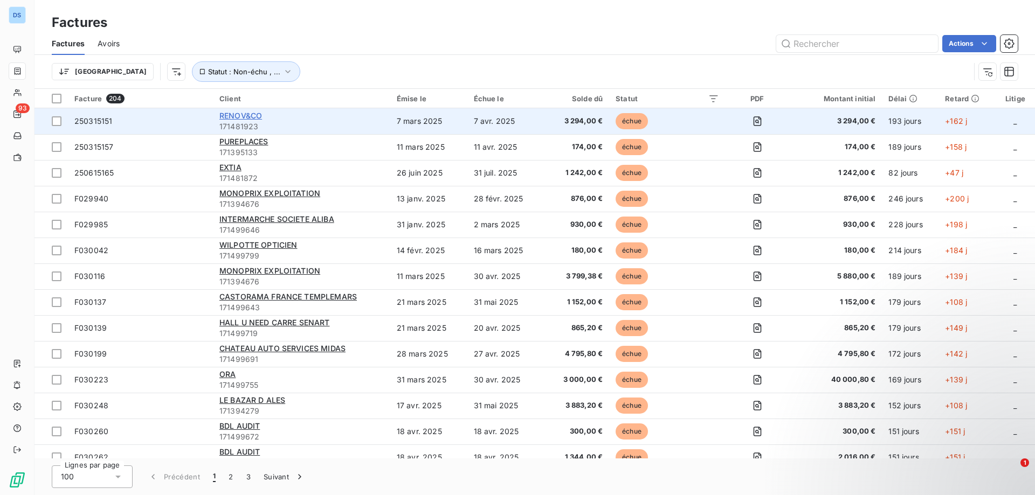
click at [234, 119] on span "RENOV&CO" at bounding box center [240, 115] width 43 height 9
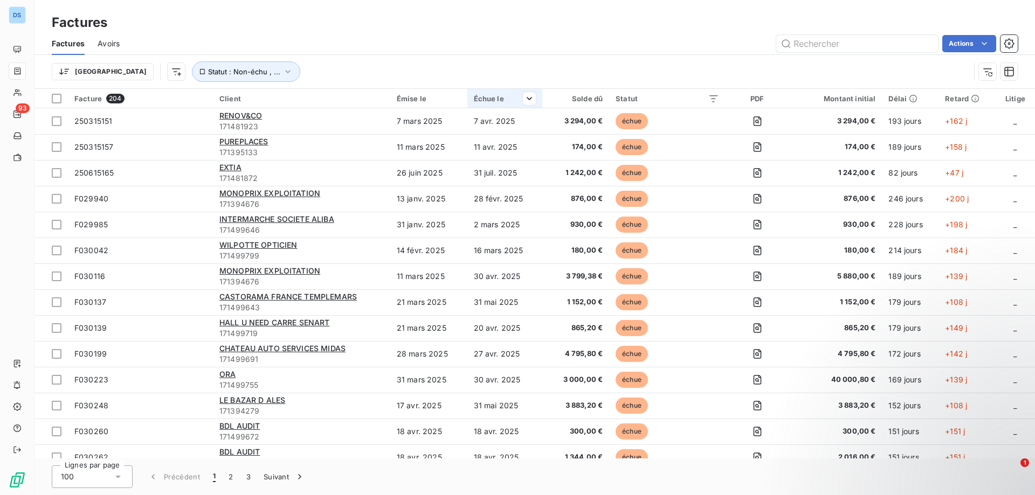
click at [487, 98] on div "Échue le" at bounding box center [505, 98] width 62 height 9
click at [511, 120] on span "Trier par ordre croissant" at bounding box center [472, 121] width 87 height 11
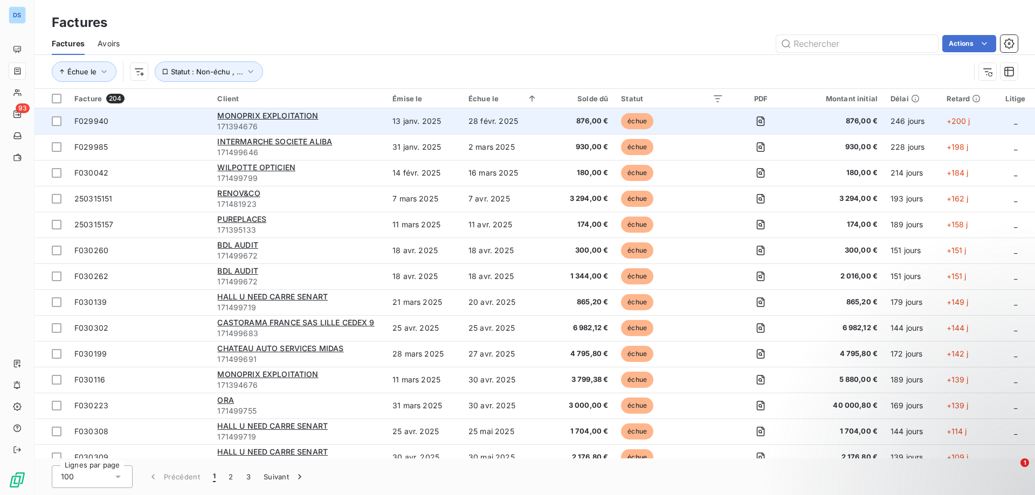
click at [591, 121] on span "876,00 €" at bounding box center [579, 121] width 58 height 11
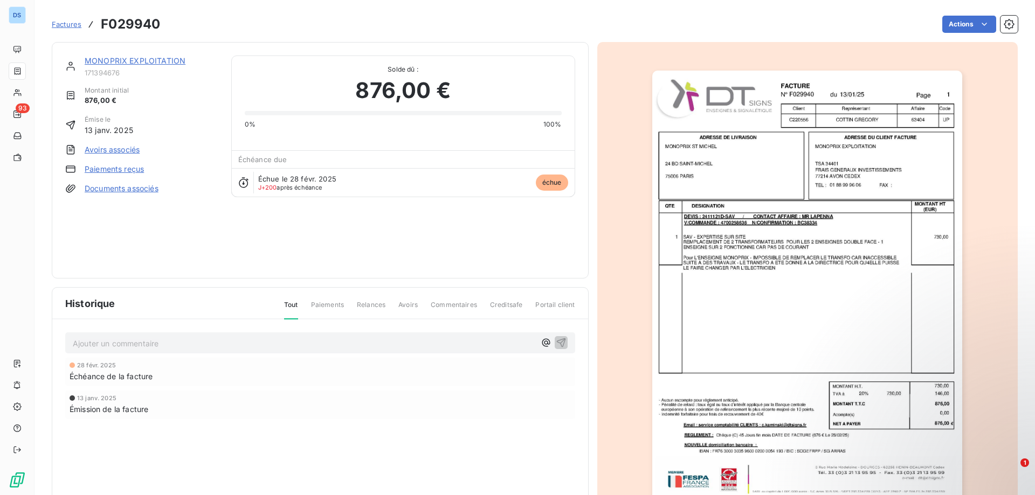
click at [147, 61] on link "MONOPRIX EXPLOITATION" at bounding box center [135, 60] width 101 height 9
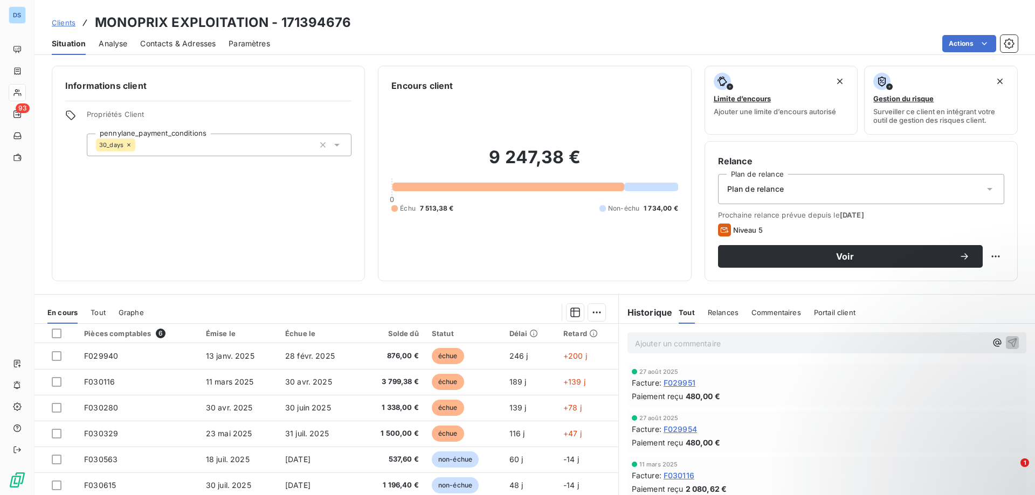
click at [162, 44] on span "Contacts & Adresses" at bounding box center [177, 43] width 75 height 11
